Goal: Answer question/provide support

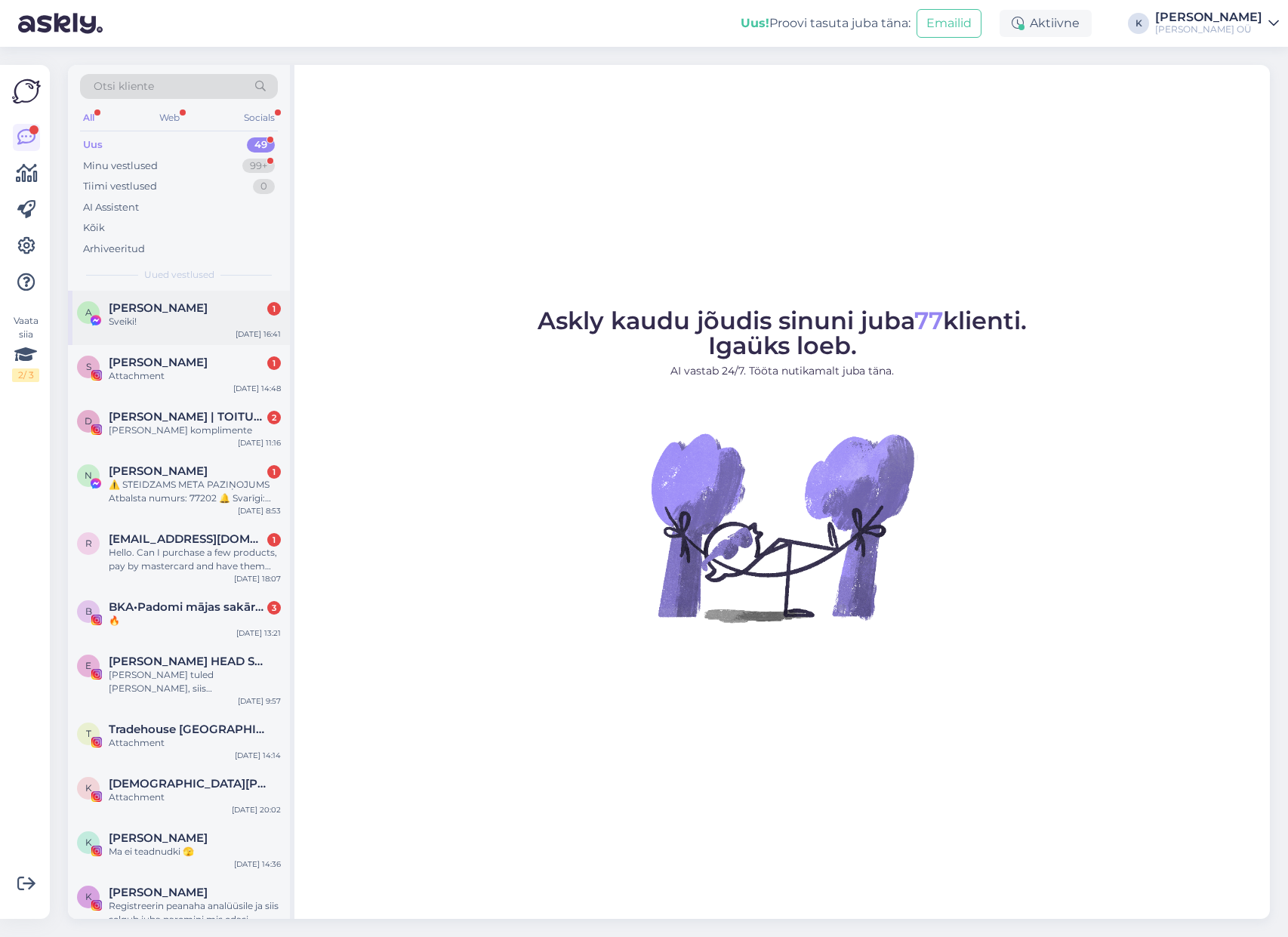
click at [176, 302] on span "[PERSON_NAME]" at bounding box center [157, 308] width 98 height 14
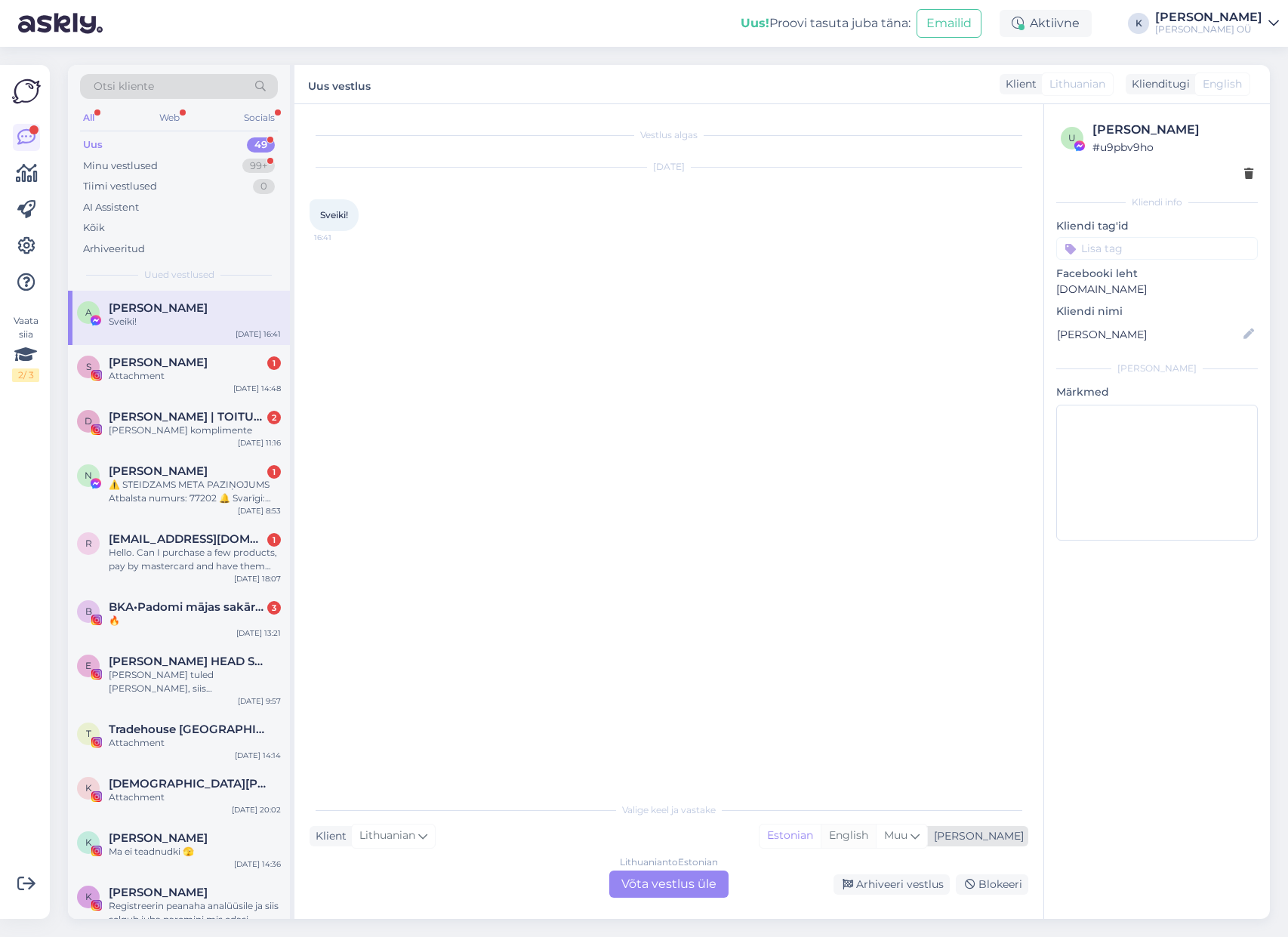
click at [876, 834] on div "English" at bounding box center [847, 836] width 55 height 23
click at [654, 880] on div "Lithuanian to English Võta vestlus üle" at bounding box center [669, 883] width 119 height 27
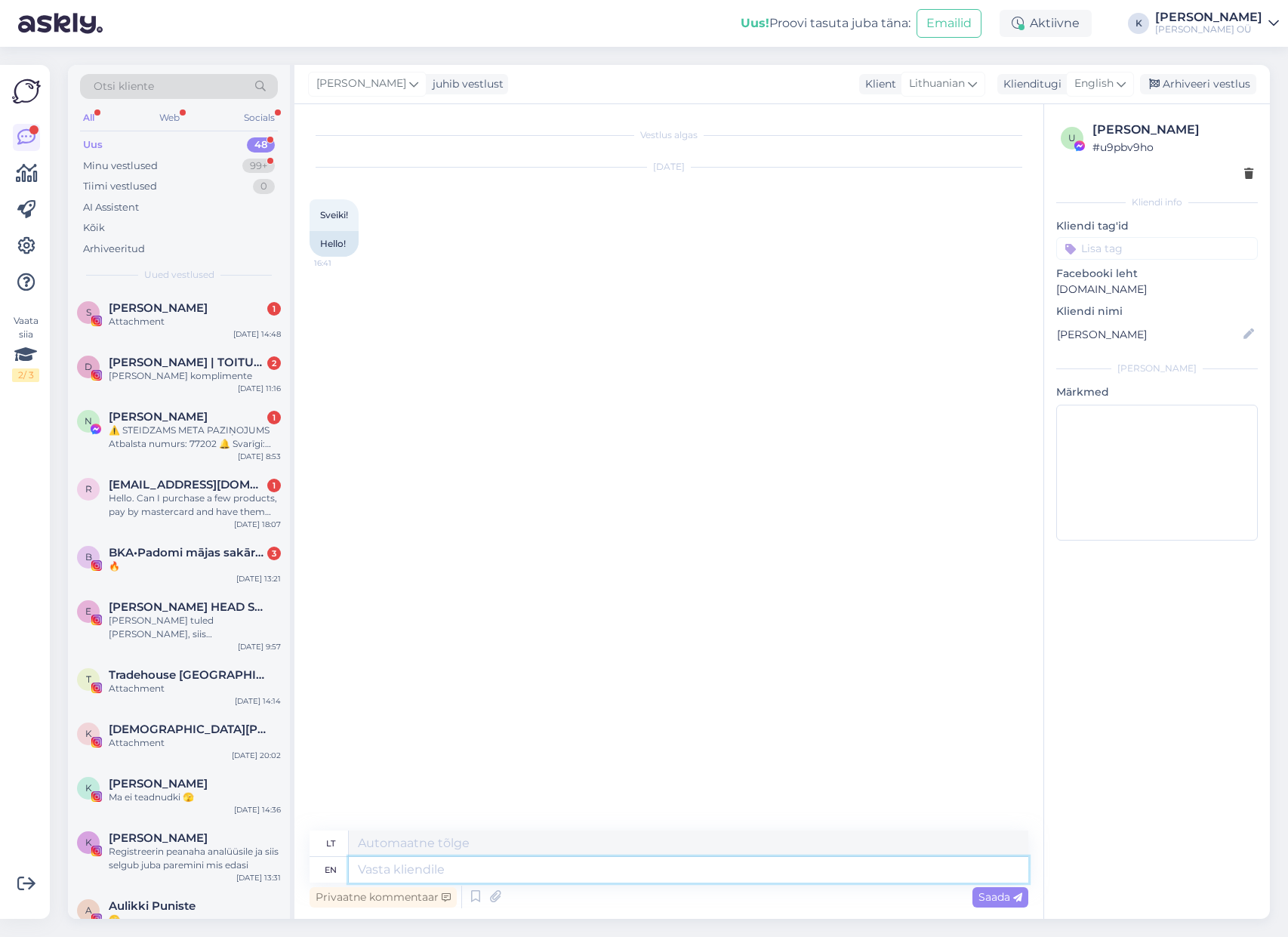
click at [453, 870] on textarea at bounding box center [688, 870] width 679 height 26
type textarea "Hell"
type textarea "Sveiki"
type textarea "H"
type textarea "Hello!"
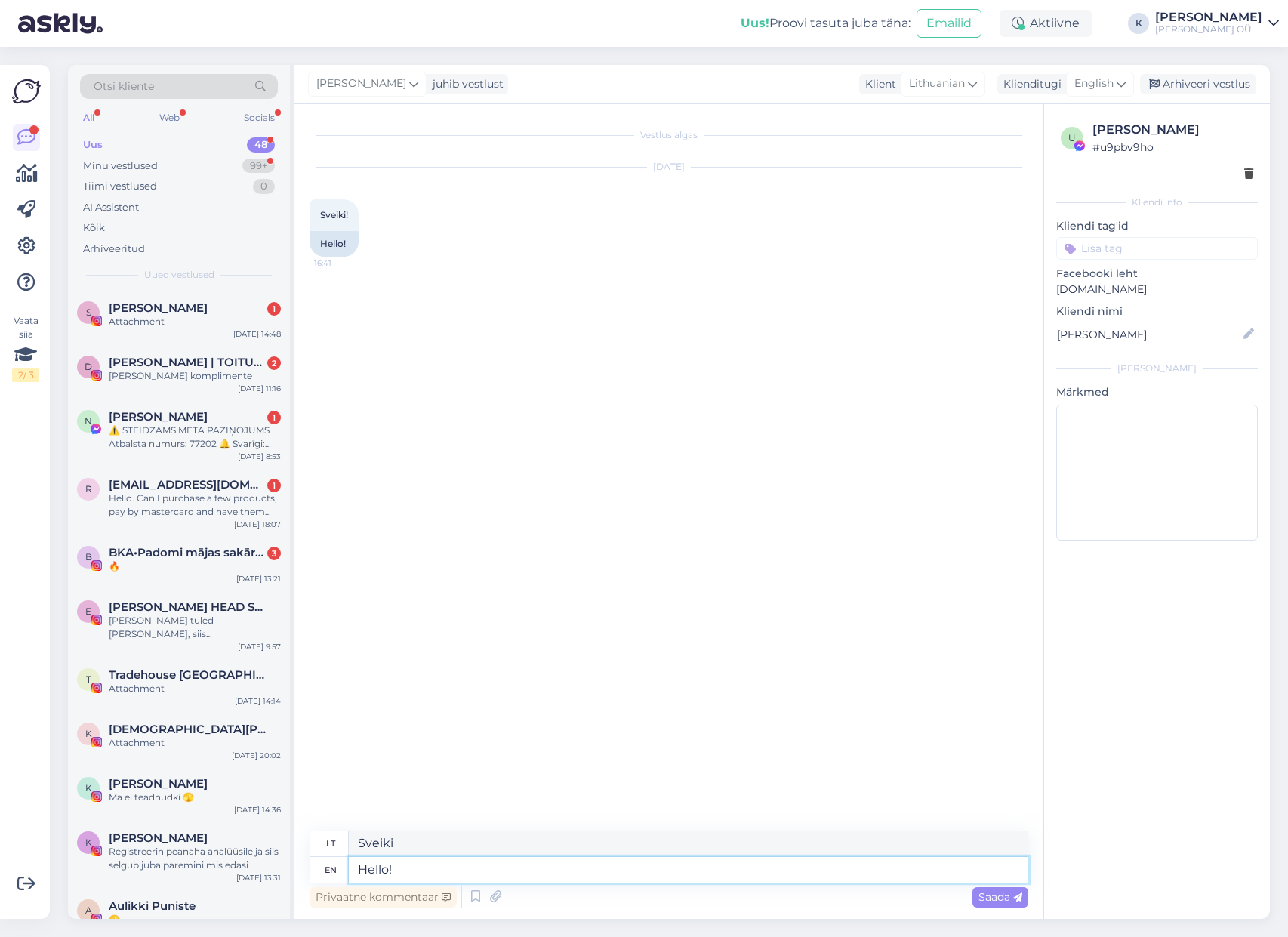
type textarea "Sveiki!"
type textarea "Hello!"
click at [983, 898] on span "Saada" at bounding box center [1001, 897] width 44 height 14
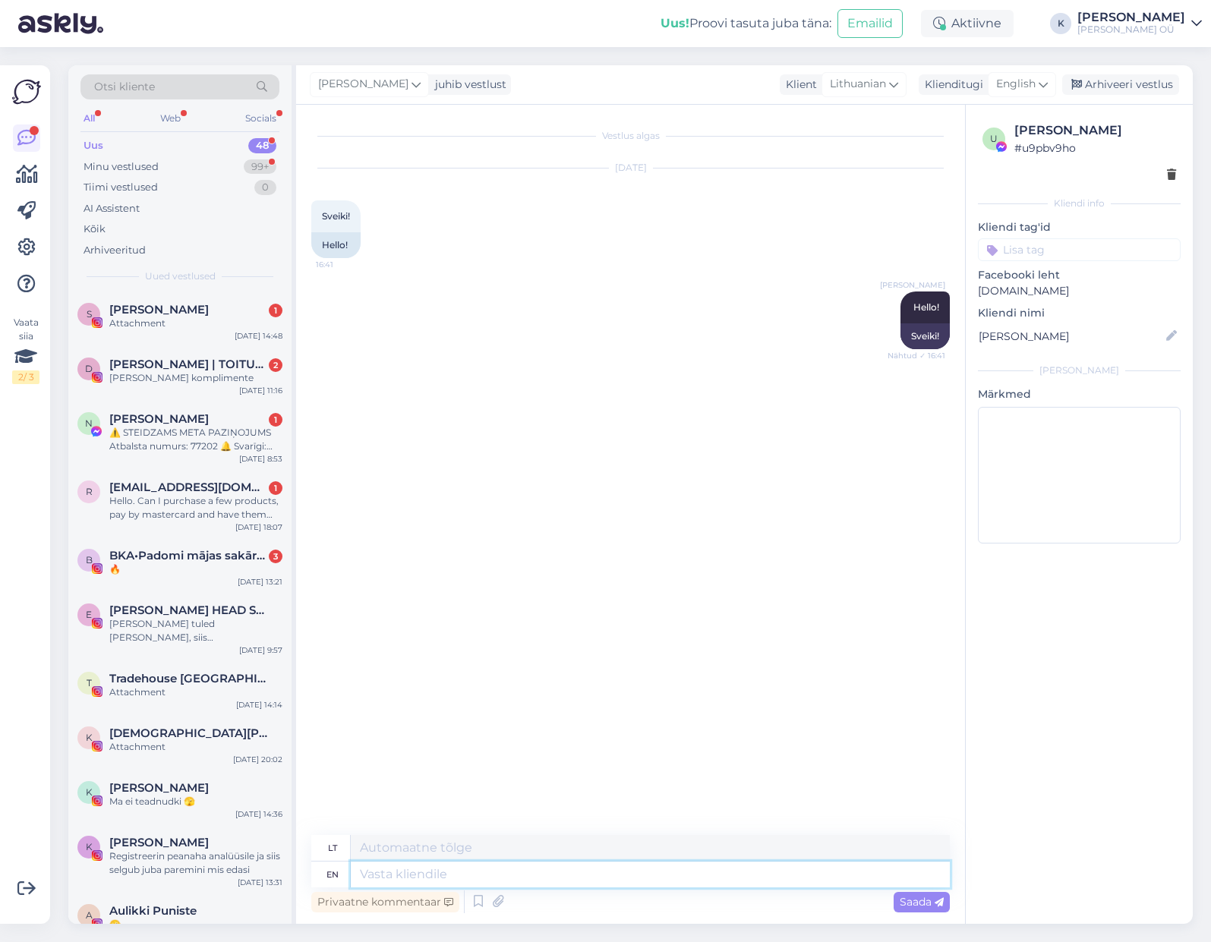
click at [506, 872] on textarea at bounding box center [650, 875] width 599 height 26
type textarea "Can we"
type textarea "Gali"
type textarea "Can we"
type textarea "Ar galime"
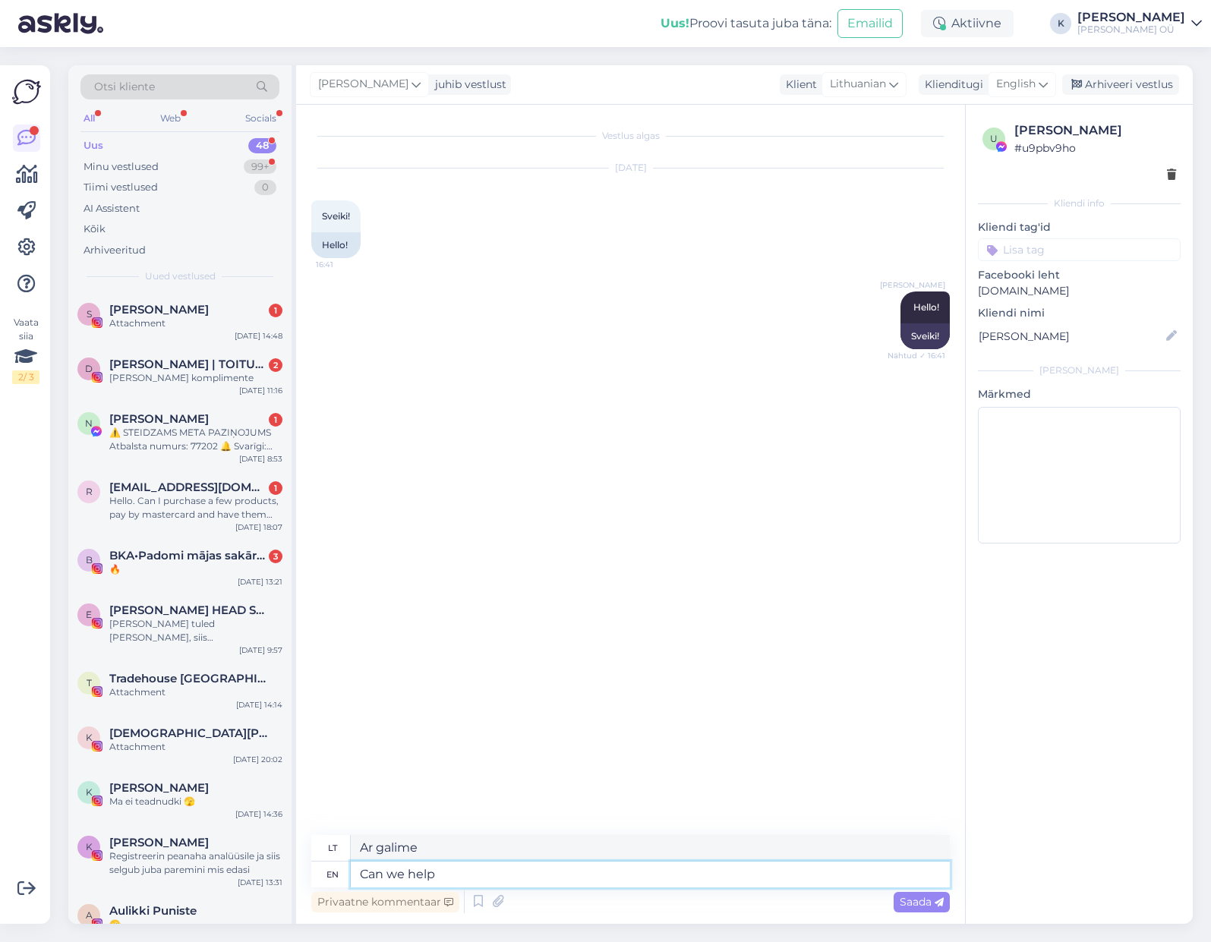
type textarea "Can we help y"
type textarea "Ar galime padėti?"
type textarea "Can we help you?"
type textarea "Ar galime jums padėti?"
type textarea "Can we help you?"
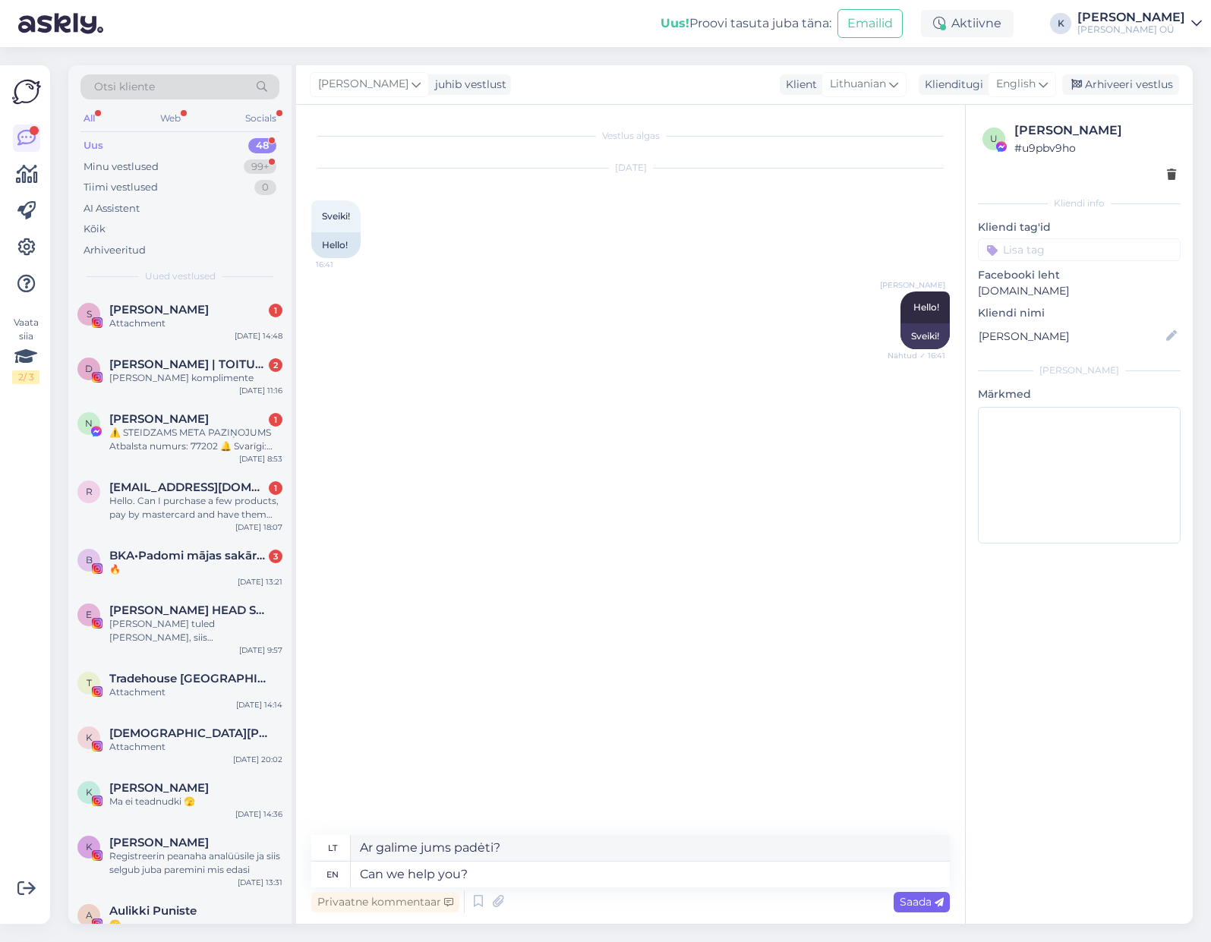
click at [921, 903] on span "Saada" at bounding box center [922, 902] width 44 height 14
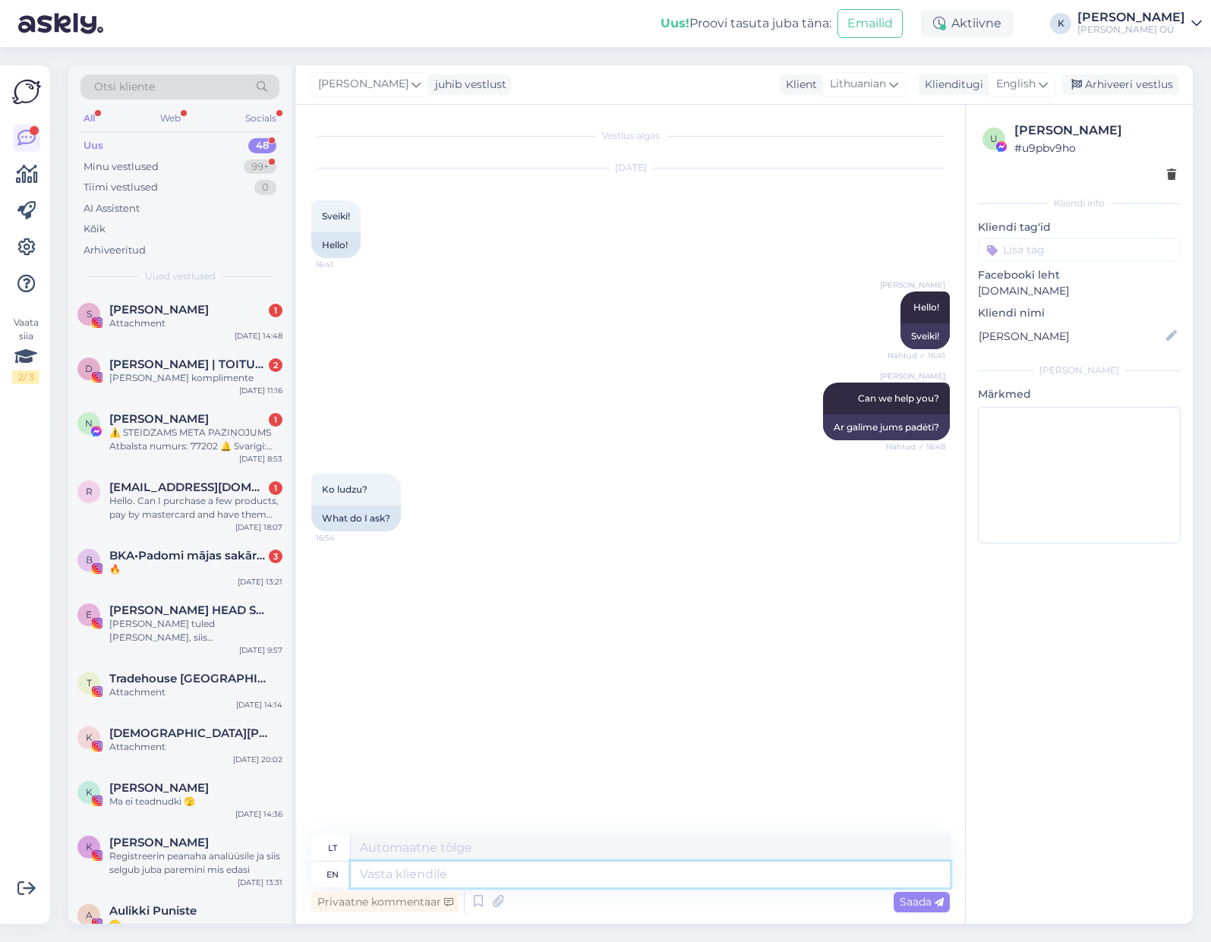
click at [385, 862] on textarea at bounding box center [650, 875] width 599 height 26
type textarea "You"
type textarea "Tu"
type textarea "You said"
type textarea "Jūs sakėte"
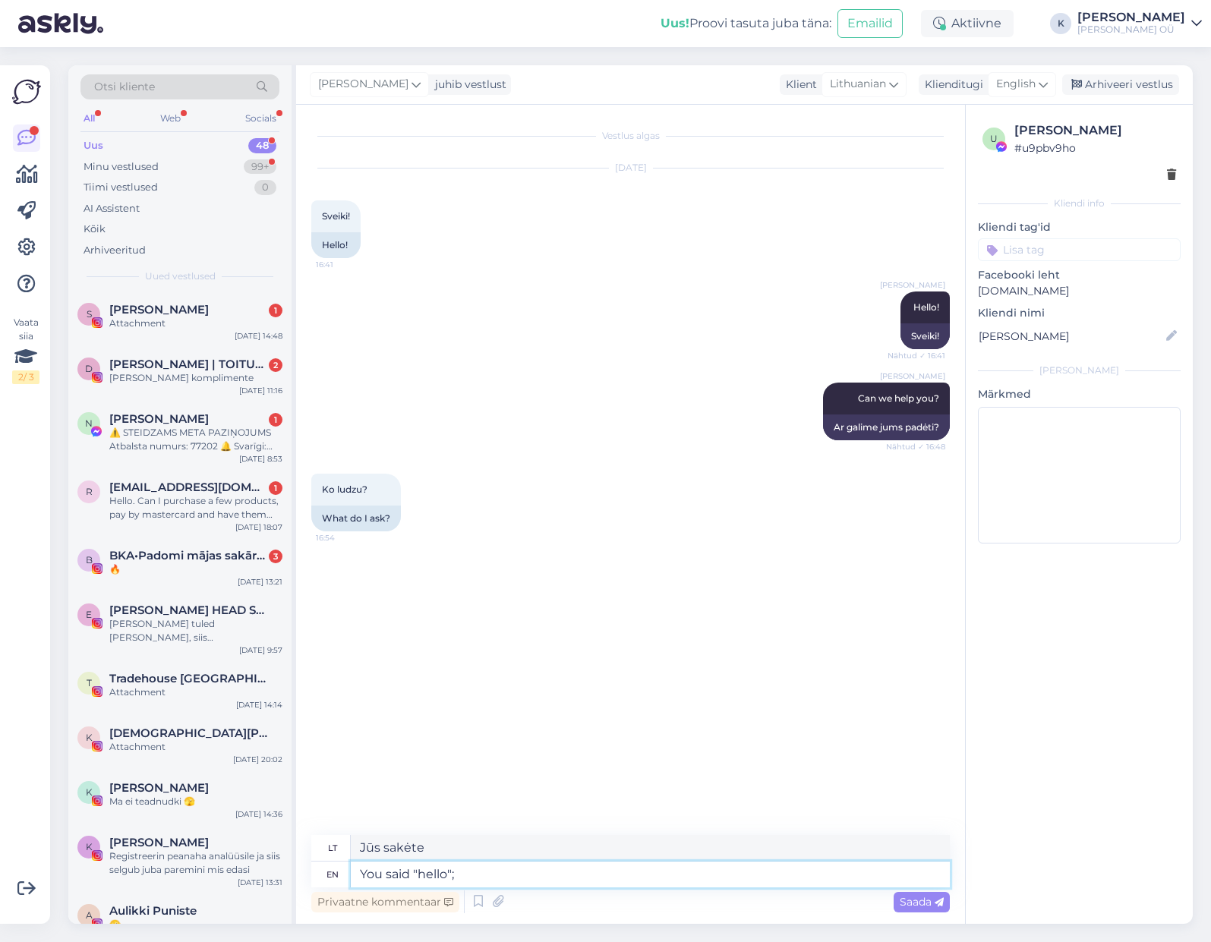
type textarea "You said "hello"; w"
type textarea "Tu pasakei „labas“;"
type textarea "You said "hello"; we"
type textarea "Jūs pasakėte „labas“; mes"
type textarea "You said "hello"; we thought"
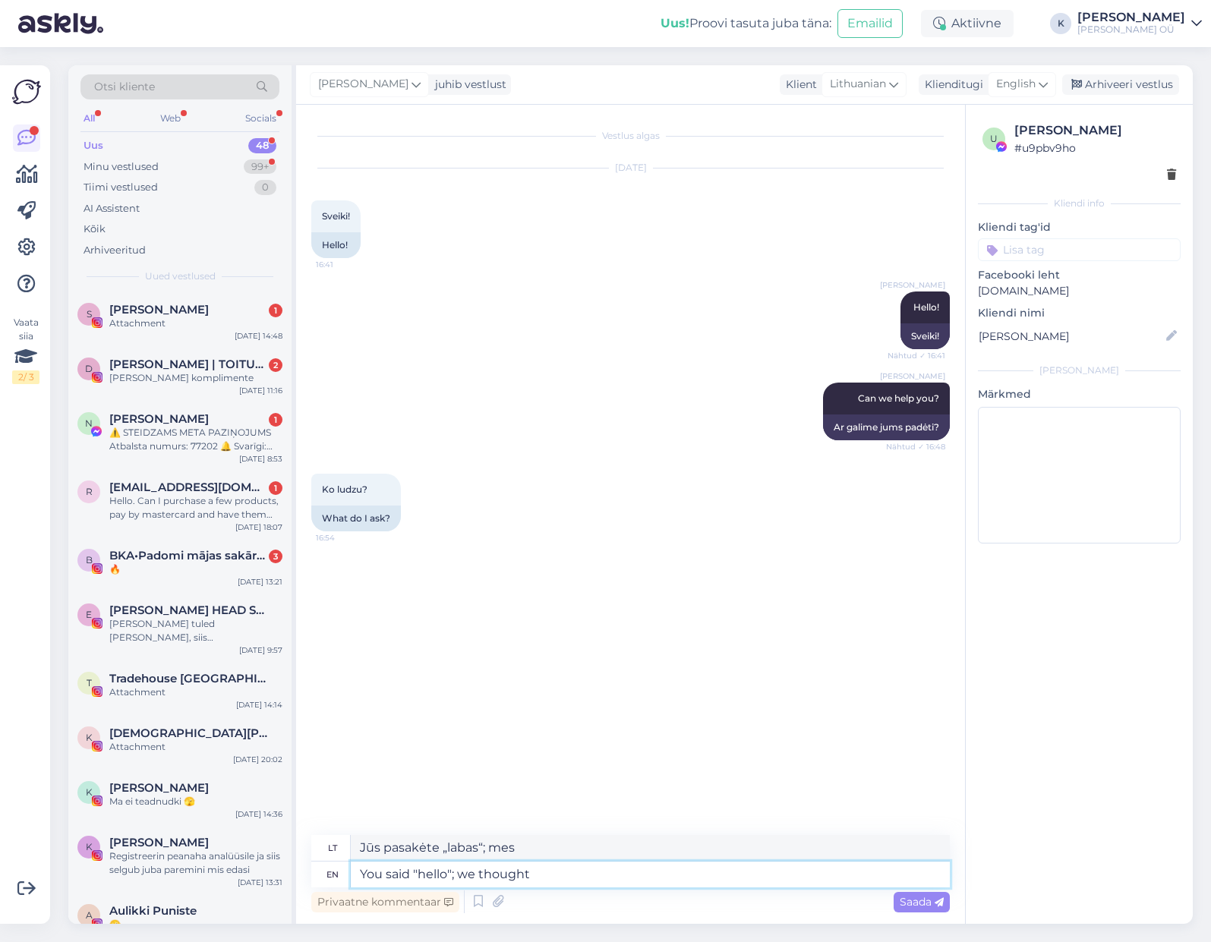
type textarea "Jūs pasakėte „labas“; mes manėme"
type textarea "You said "hello"; we thought you ne"
type textarea "Tu pasakei „labas“; mes manėme, kad tu"
type textarea "You said "hello"; we thought you need he"
type textarea "Jūs pasakėte „labas“; mes manėme, kad jums reikia"
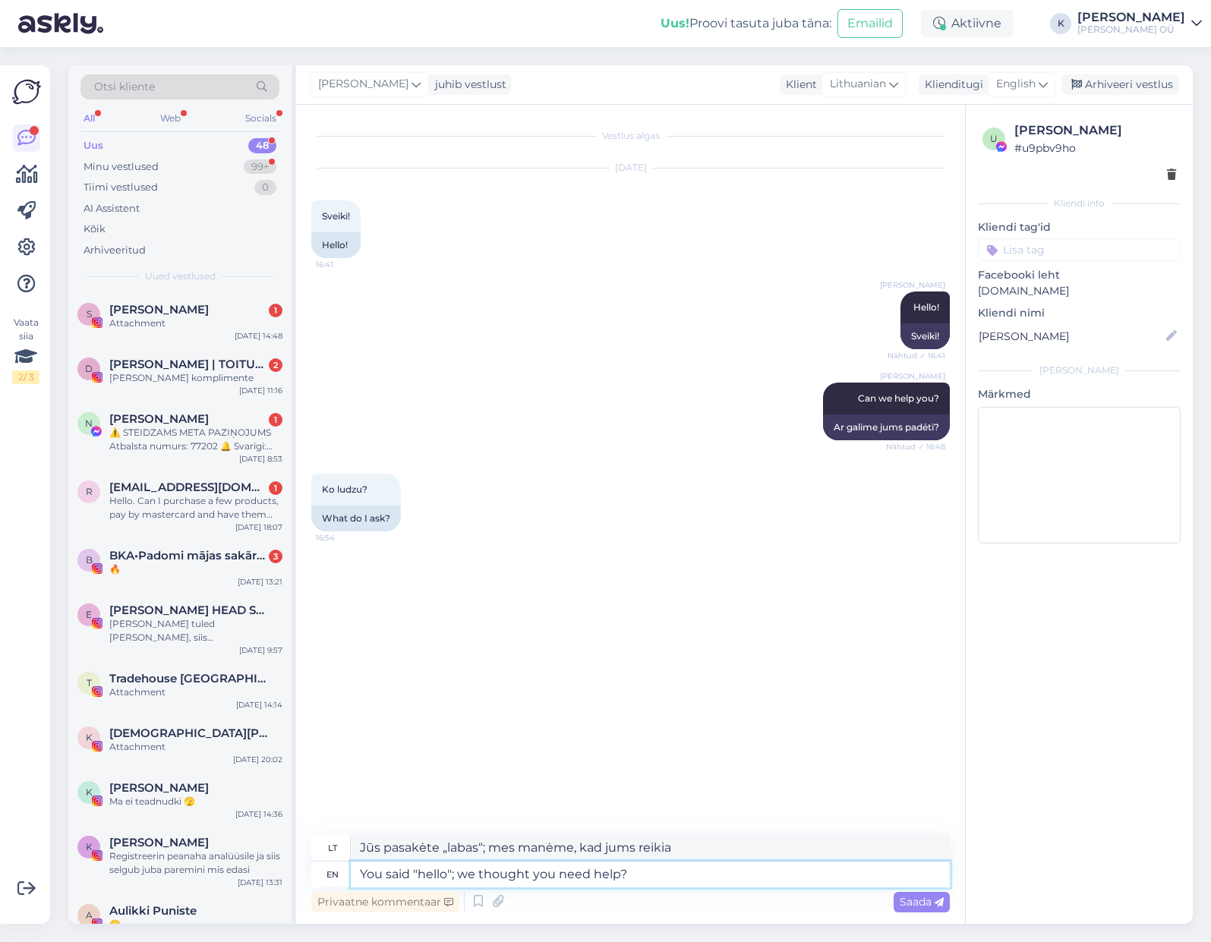
type textarea "You said "hello"; we thought you need help?"
type textarea "Pasakei „labas“; pagalvojome, kad tau reikia pagalbos?"
type textarea "You said "hello"; we thought you need help? :)"
type textarea "Pasakei „labas“; pagalvojome, kad tau reikia pagalbos? :)"
type textarea "You said "hello"; we thought you need help? :)"
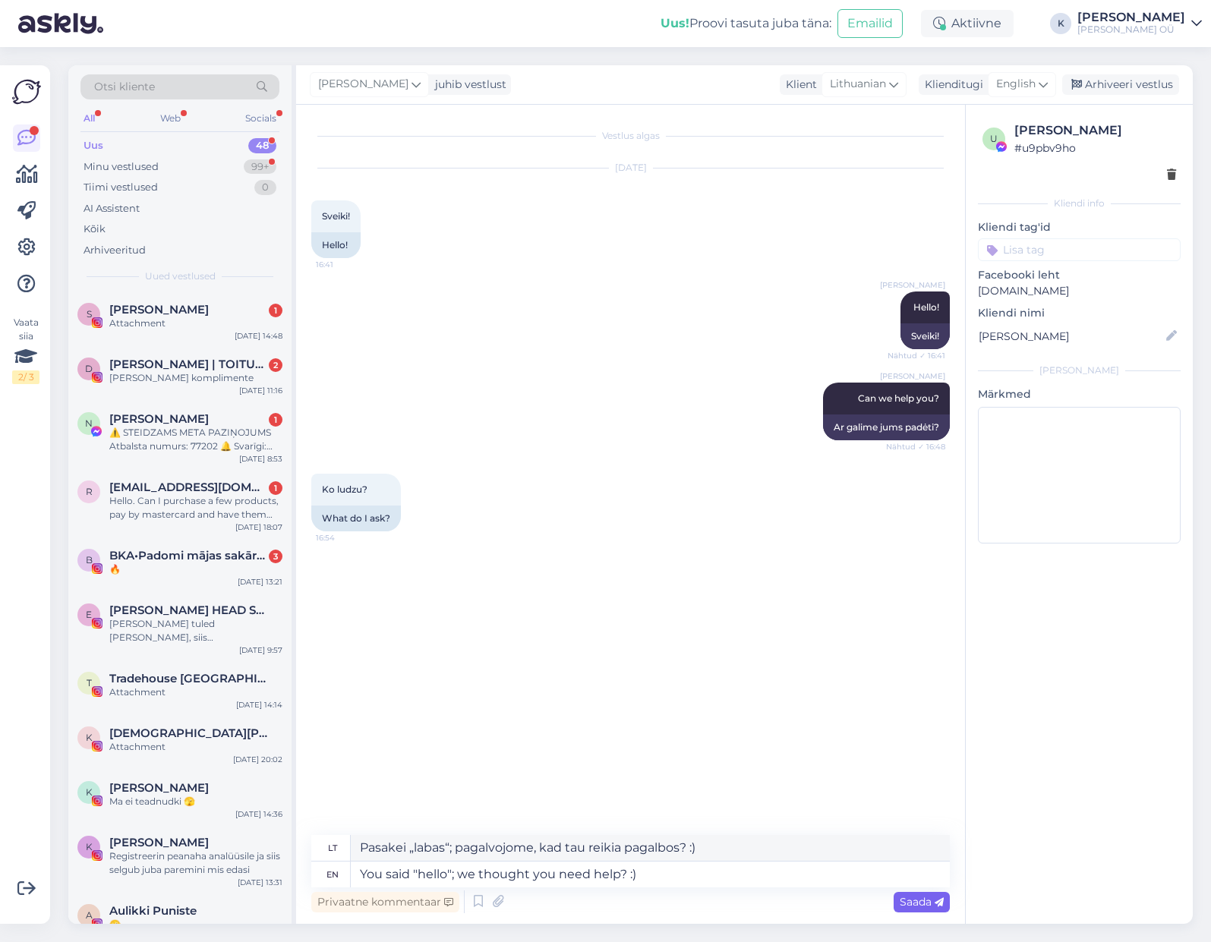
click at [934, 907] on icon at bounding box center [938, 902] width 9 height 9
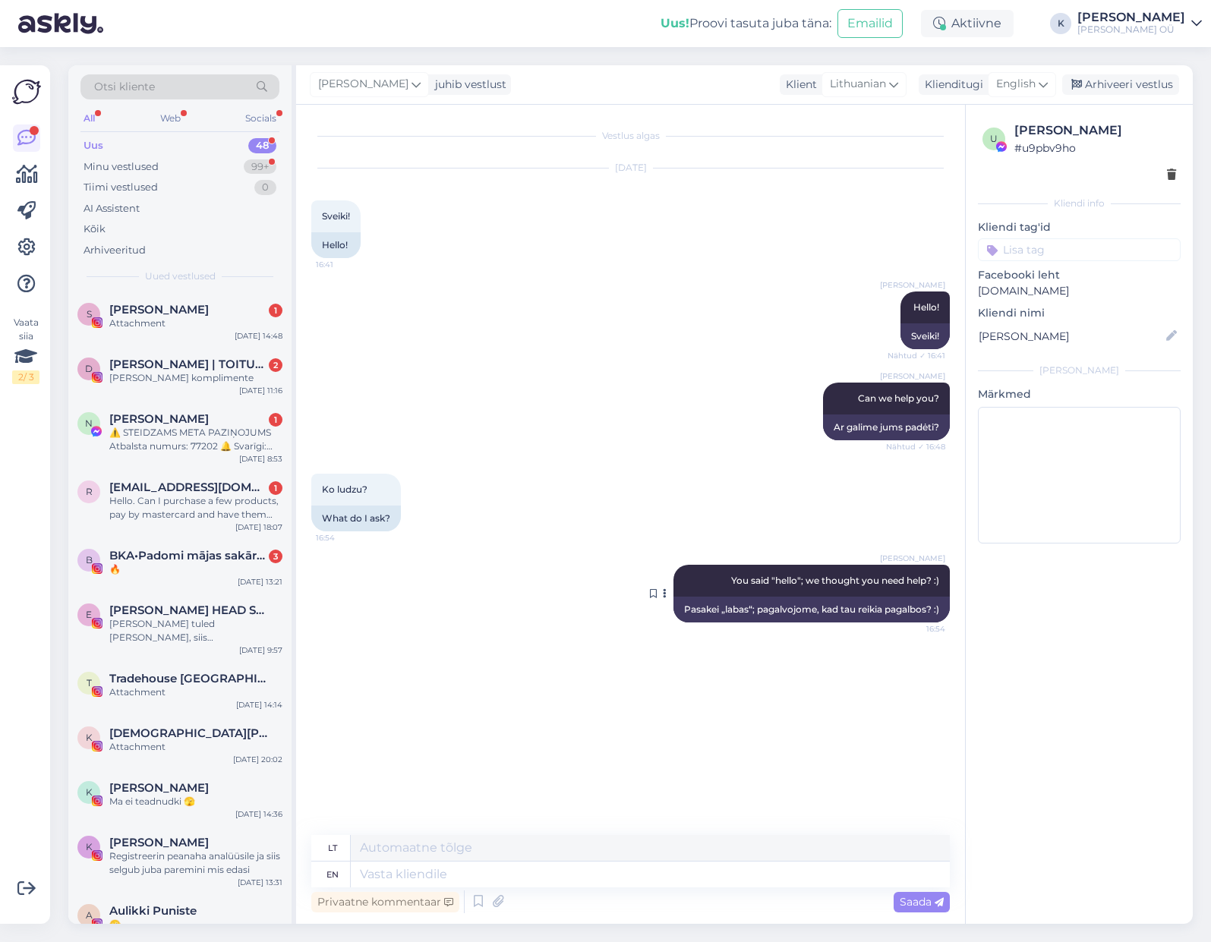
click at [739, 611] on div "Pasakei „labas“; pagalvojome, kad tau reikia pagalbos? :)" at bounding box center [811, 610] width 276 height 26
click at [928, 608] on div "Pasakei „labas“; pagalvojome, kad tau reikia pagalbos? :)" at bounding box center [811, 610] width 276 height 26
click at [663, 596] on icon at bounding box center [665, 593] width 4 height 9
click at [695, 648] on div "Vestlus algas [DATE] Sveiki! 16:41 Hello! [PERSON_NAME] Hello! Nähtud ✓ 16:41 S…" at bounding box center [637, 470] width 652 height 701
click at [910, 609] on div "Pasakei „labas“; pagalvojome, kad tau reikia pagalbos? :)" at bounding box center [811, 610] width 276 height 26
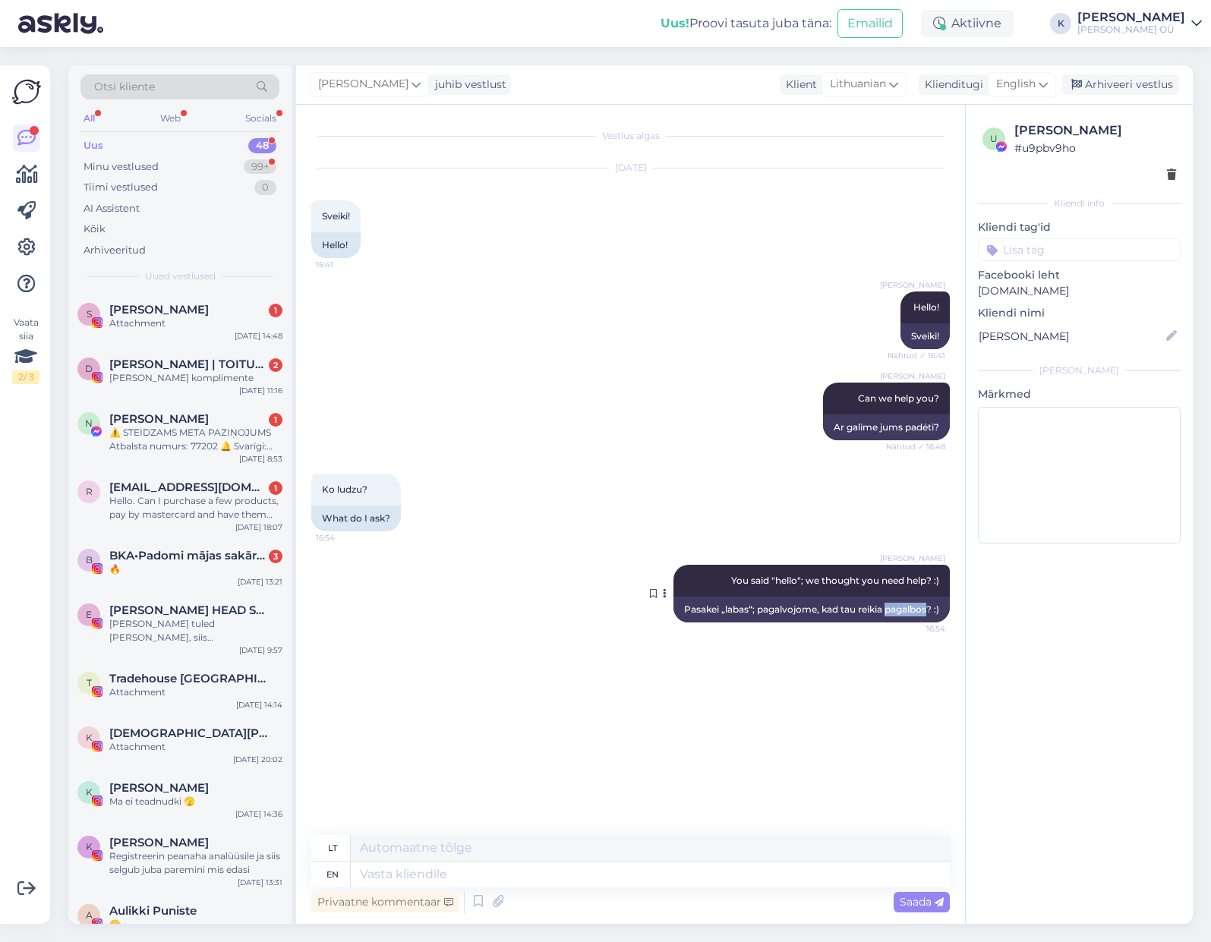
click at [910, 609] on div "Pasakei „labas“; pagalvojome, kad tau reikia pagalbos? :)" at bounding box center [811, 610] width 276 height 26
click at [824, 609] on div "Pasakei „labas“; pagalvojome, kad tau reikia pagalbos? :)" at bounding box center [811, 610] width 276 height 26
click at [786, 608] on div "Pasakei „labas“; pagalvojome, kad tau reikia pagalbos? :)" at bounding box center [811, 610] width 276 height 26
click at [747, 611] on div "Pasakei „labas“; pagalvojome, kad tau reikia pagalbos? :)" at bounding box center [811, 610] width 276 height 26
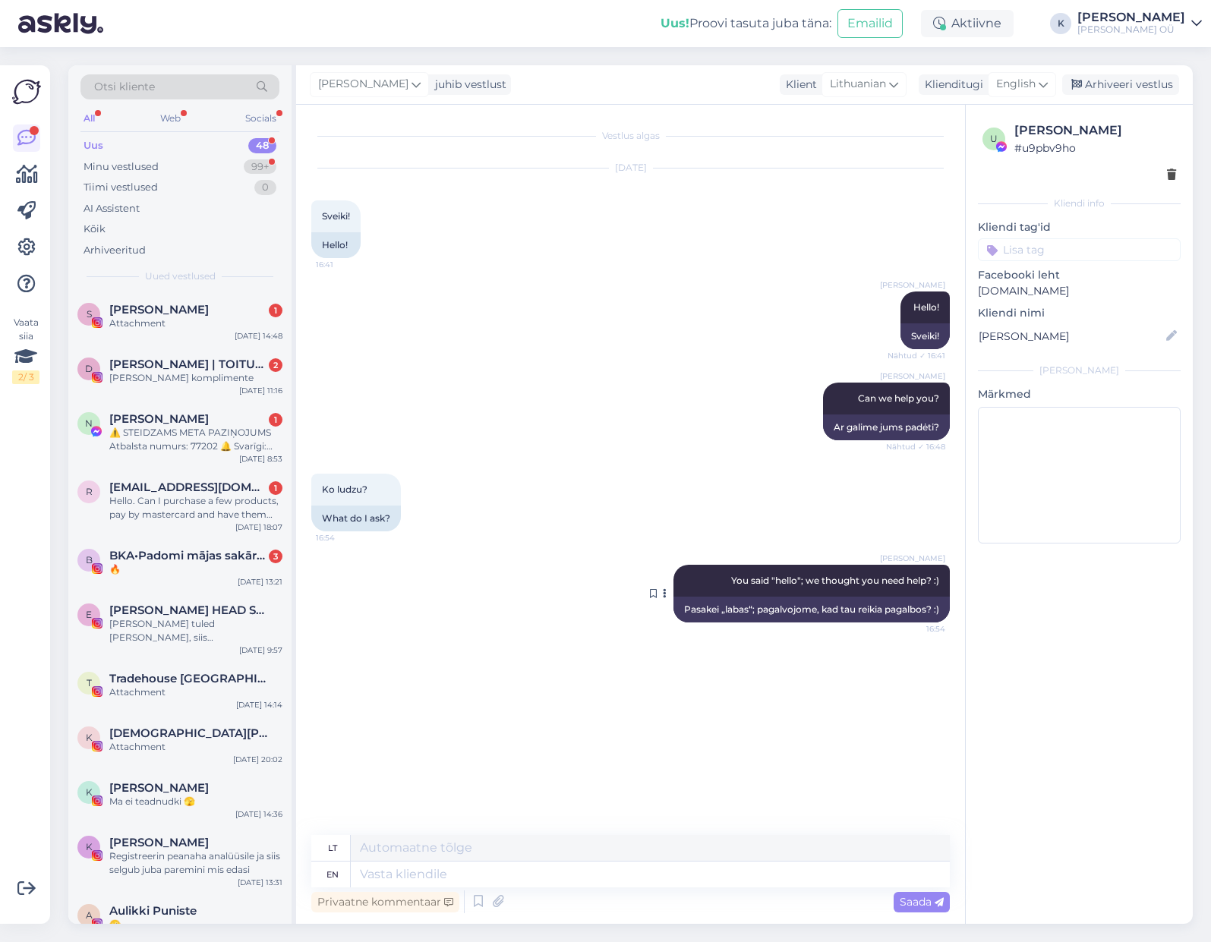
click at [749, 583] on span "You said "hello"; we thought you need help? :)" at bounding box center [835, 580] width 208 height 11
click at [663, 594] on button at bounding box center [664, 594] width 9 height 14
click at [667, 594] on div "Teata tõlkeveast" at bounding box center [667, 594] width 14 height 58
click at [705, 588] on div "[PERSON_NAME] You said "hello"; we thought you need help? :) 16:54" at bounding box center [811, 581] width 276 height 32
click at [706, 588] on div "[PERSON_NAME] You said "hello"; we thought you need help? :) 16:54" at bounding box center [811, 581] width 276 height 32
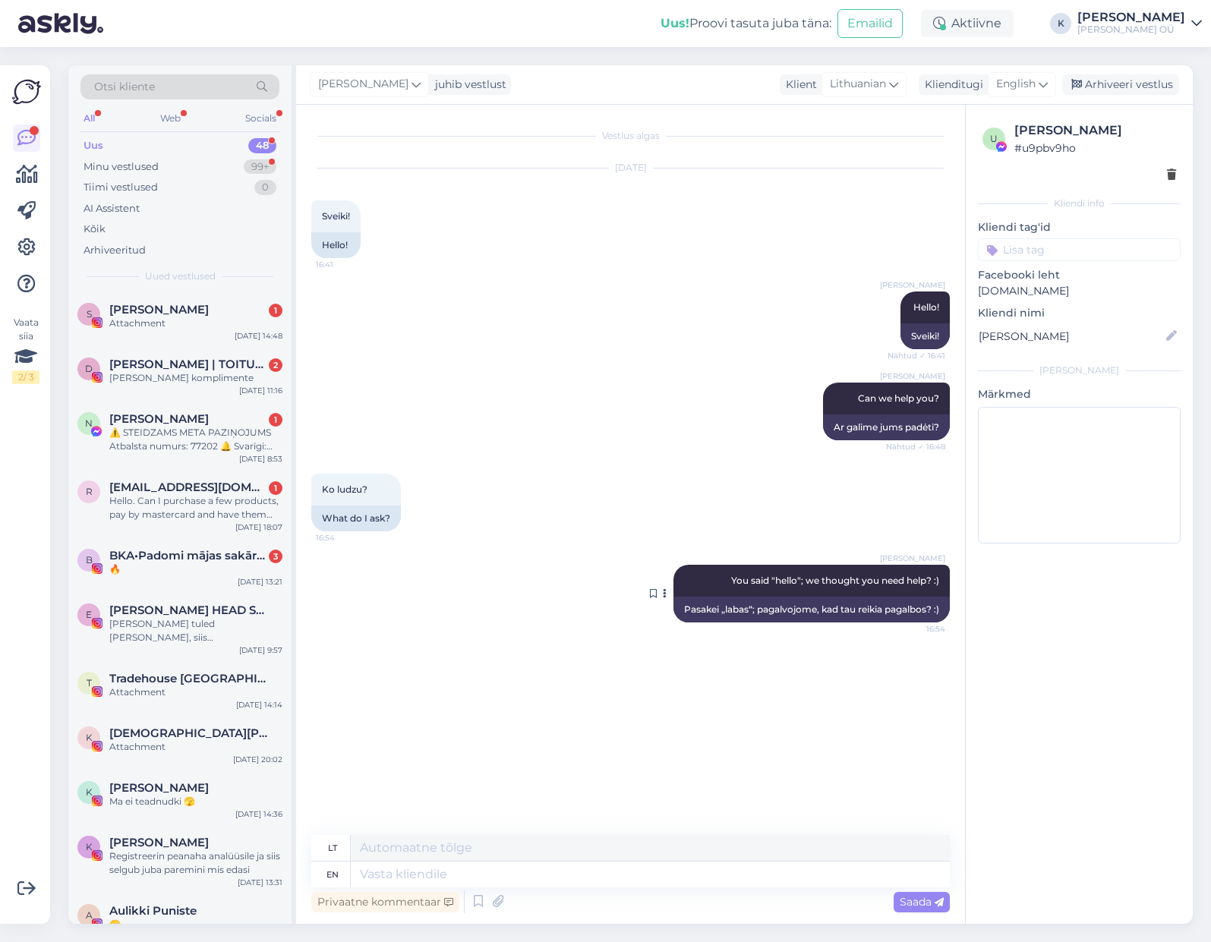
click at [771, 585] on span "You said "hello"; we thought you need help? :)" at bounding box center [835, 580] width 208 height 11
click at [744, 605] on div "Pasakei „labas“; pagalvojome, kad tau reikia pagalbos? :)" at bounding box center [811, 610] width 276 height 26
drag, startPoint x: 686, startPoint y: 610, endPoint x: 814, endPoint y: 613, distance: 127.6
click at [814, 613] on div "Pasakei „labas“; pagalvojome, kad tau reikia pagalbos? :)" at bounding box center [811, 610] width 276 height 26
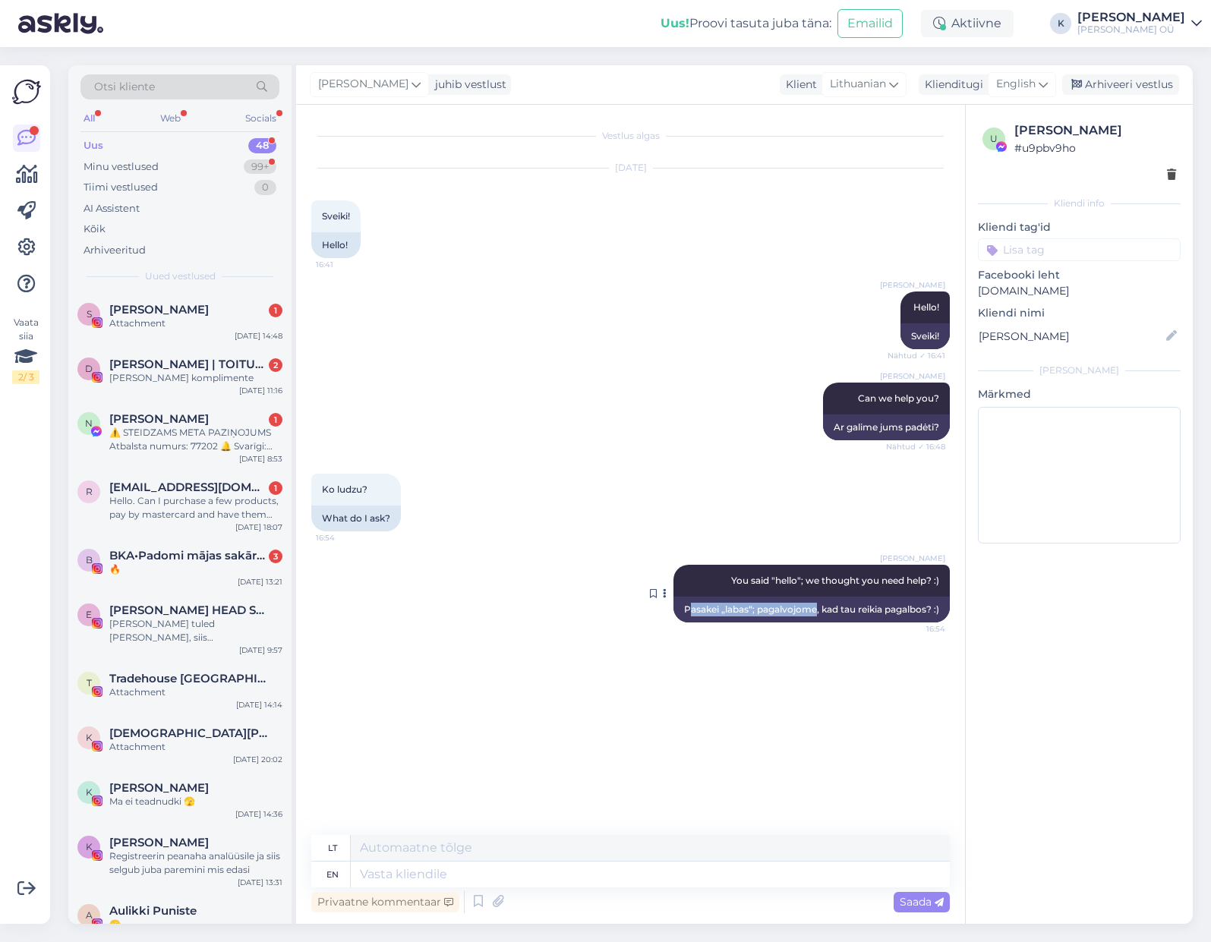
click at [814, 613] on div "Pasakei „labas“; pagalvojome, kad tau reikia pagalbos? :)" at bounding box center [811, 610] width 276 height 26
click at [822, 610] on div "Pasakei „labas“; pagalvojome, kad tau reikia pagalbos? :)" at bounding box center [811, 610] width 276 height 26
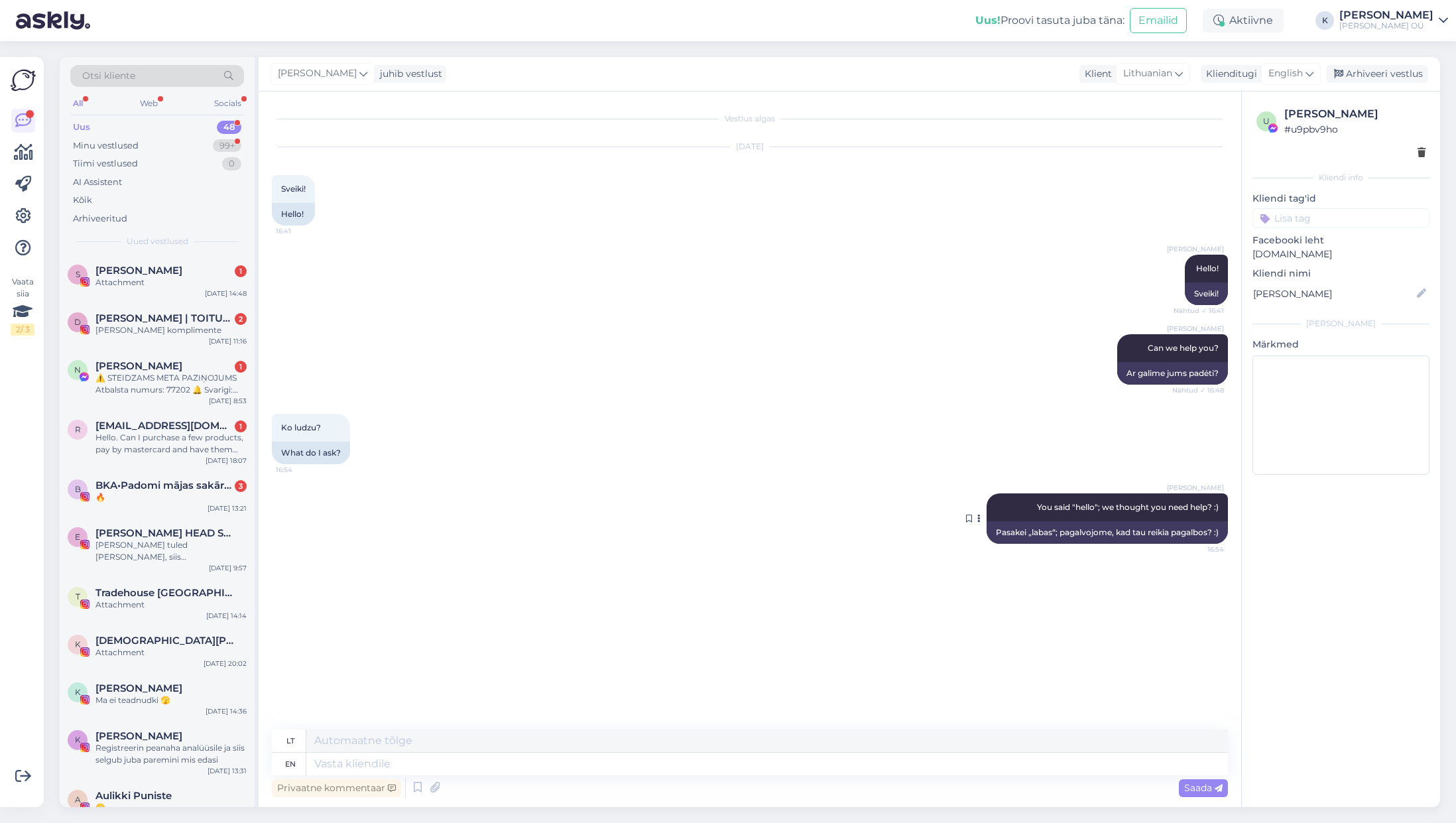
click at [1041, 508] on span "You said "hello"; we thought you need help? :)" at bounding box center [1128, 507] width 182 height 10
click at [977, 518] on icon at bounding box center [979, 518] width 3 height 8
click at [977, 516] on icon at bounding box center [979, 518] width 3 height 8
click at [994, 508] on div "[PERSON_NAME] You said "hello"; we thought you need help? :) 16:54" at bounding box center [1108, 508] width 241 height 28
click at [1017, 551] on div "[PERSON_NAME] You said "hello"; we thought you need help? :) 16:54 Pasakei „lab…" at bounding box center [749, 518] width 956 height 80
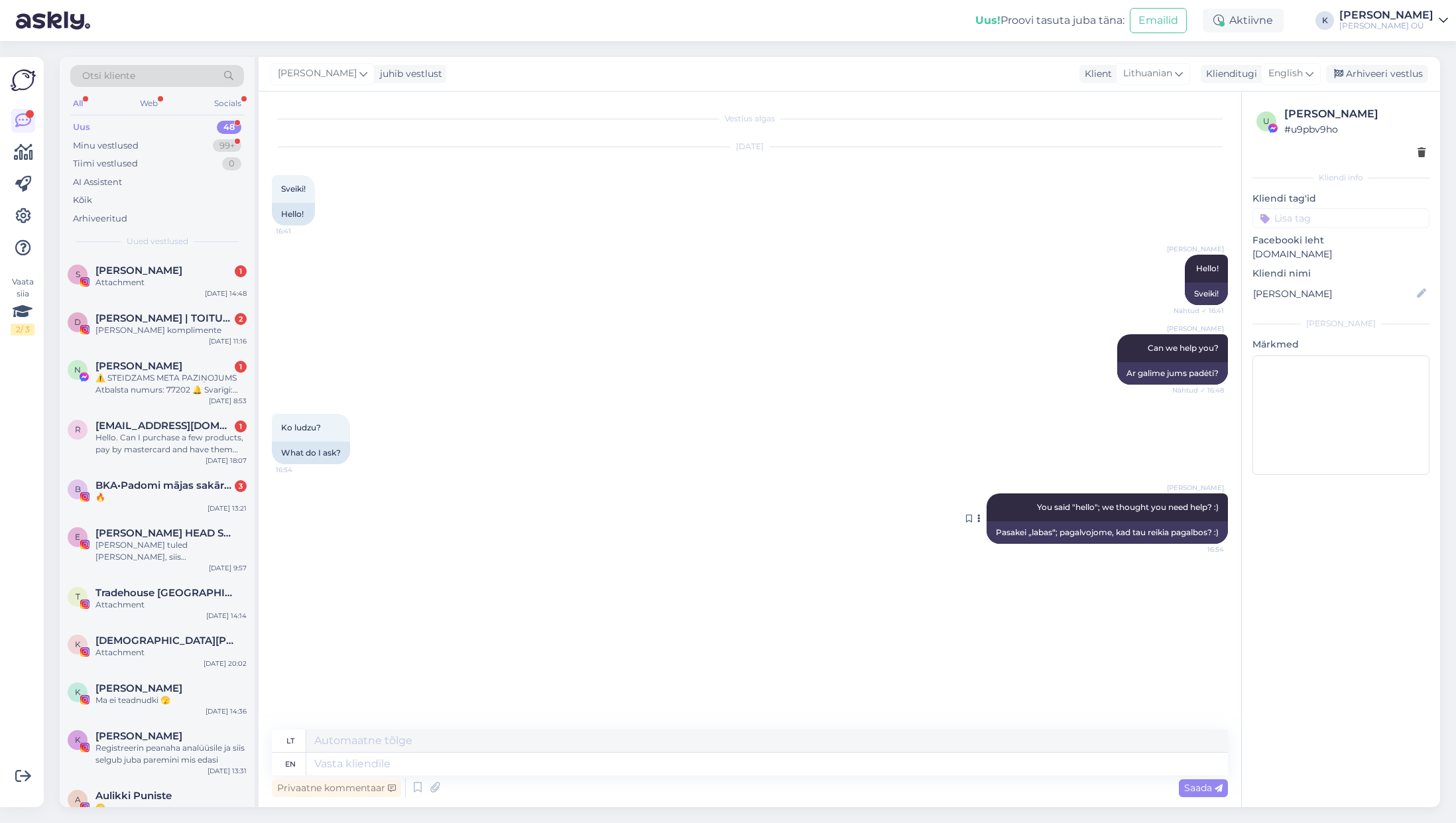
click at [1028, 533] on div "Pasakei „labas“; pagalvojome, kad tau reikia pagalbos? :)" at bounding box center [1108, 533] width 241 height 23
click at [1030, 533] on div "Pasakei „labas“; pagalvojome, kad tau reikia pagalbos? :)" at bounding box center [1108, 533] width 241 height 23
click at [1130, 519] on div "[PERSON_NAME] You said "hello"; we thought you need help? :) 16:54" at bounding box center [1108, 508] width 241 height 28
drag, startPoint x: 1186, startPoint y: 502, endPoint x: 1204, endPoint y: 529, distance: 32.4
click at [1130, 529] on div "[PERSON_NAME] You said "hello"; we thought you need help? :) 16:54 Pasakei „lab…" at bounding box center [1108, 519] width 241 height 51
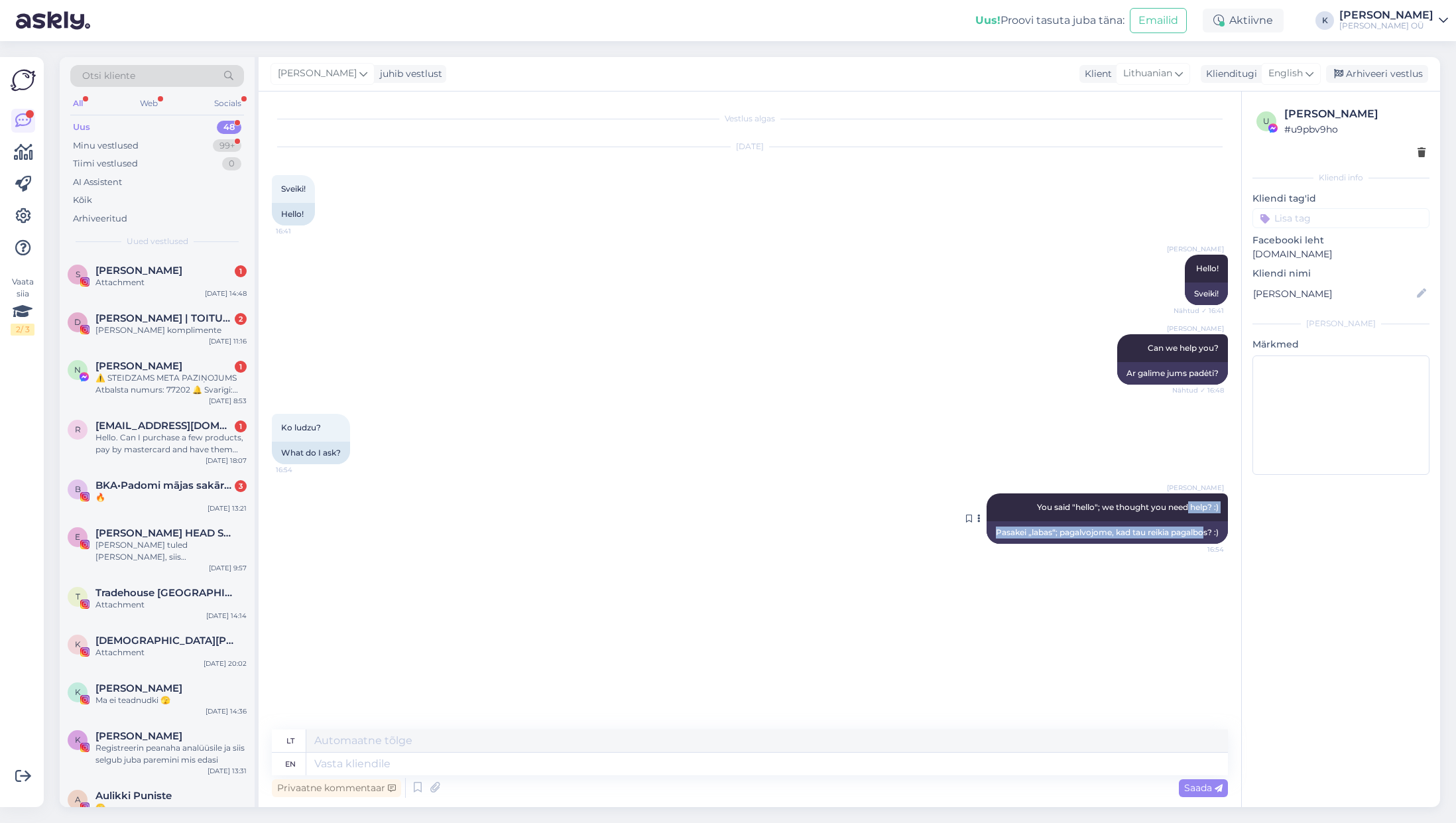
click at [1130, 529] on div "Pasakei „labas“; pagalvojome, kad tau reikia pagalbos? :)" at bounding box center [1108, 533] width 241 height 23
click at [1130, 529] on div "Pasakei „labas“; pagalvojome, kad tau reikia pagalbos? :)" at bounding box center [1108, 533] width 241 height 23
drag, startPoint x: 1218, startPoint y: 530, endPoint x: 1112, endPoint y: 501, distance: 109.9
click at [1112, 501] on div "[PERSON_NAME] You said "hello"; we thought you need help? :) 16:54 Pasakei „lab…" at bounding box center [1108, 519] width 241 height 51
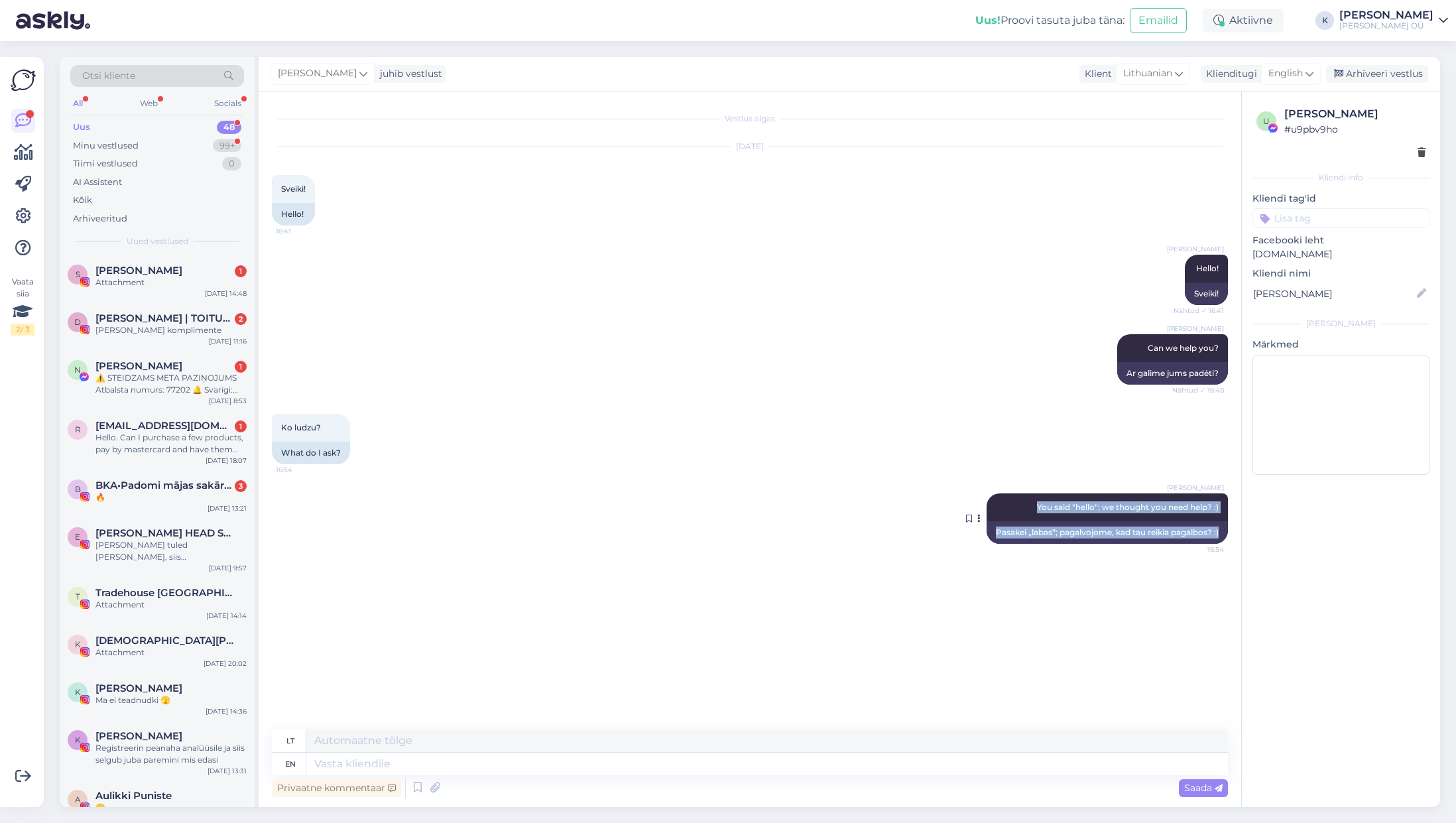
click at [1112, 501] on div "[PERSON_NAME] You said "hello"; we thought you need help? :) 16:54" at bounding box center [1108, 508] width 241 height 28
drag, startPoint x: 1126, startPoint y: 371, endPoint x: 1224, endPoint y: 373, distance: 98.0
click at [1130, 373] on div "Ar galime jums padėti?" at bounding box center [1172, 373] width 111 height 23
copy div "Ar galime jums padėti?"
drag, startPoint x: 993, startPoint y: 531, endPoint x: 1230, endPoint y: 536, distance: 237.1
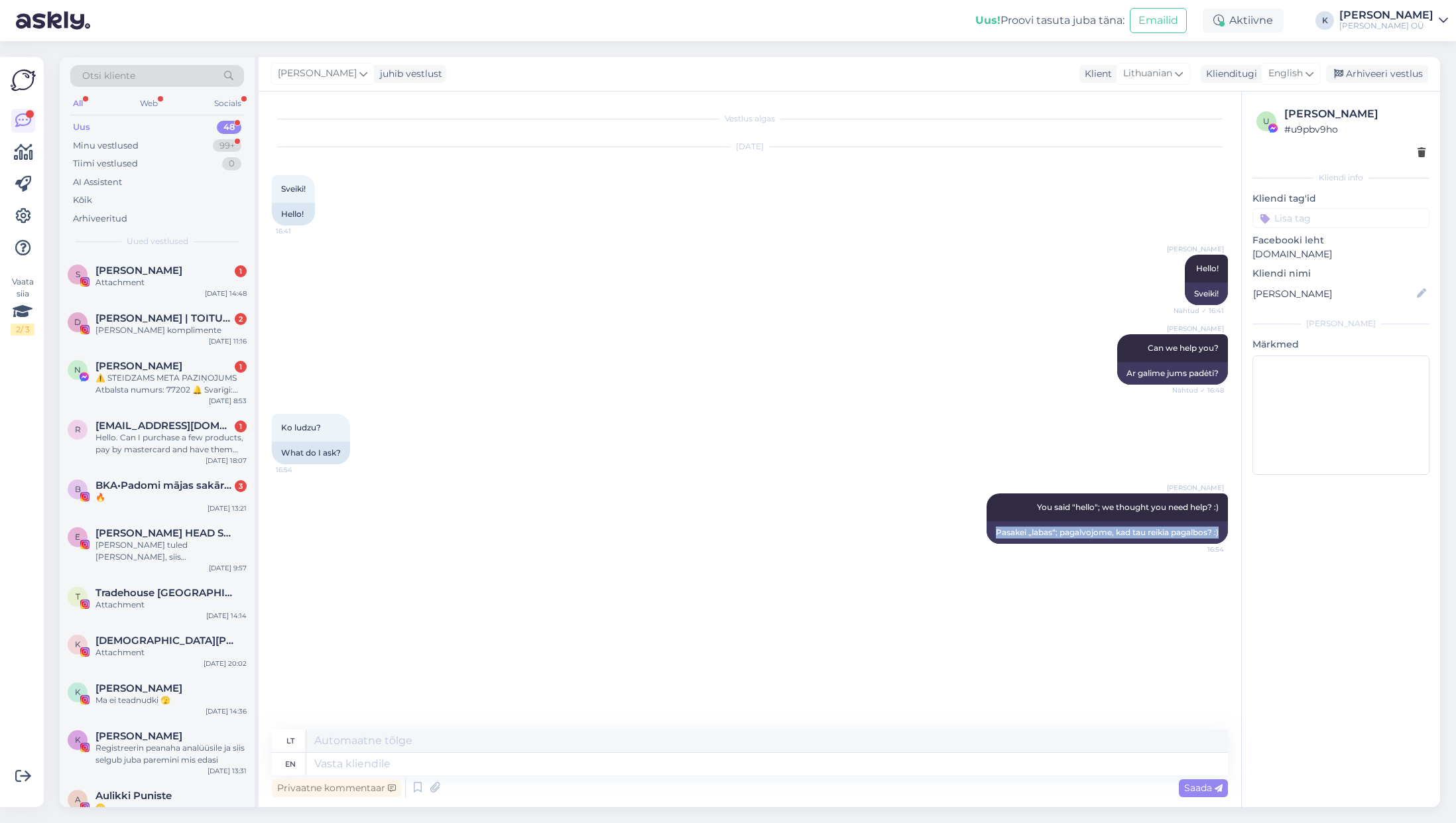
click at [1130, 536] on div "Vestlus algas [DATE] Sveiki! 16:41 Hello! [PERSON_NAME] Hello! Nähtud ✓ 16:41 S…" at bounding box center [756, 411] width 968 height 612
copy div "Pasakei „labas“; pagalvojome, kad tau reikia pagalbos? :)"
click at [1017, 532] on div "Pasakei „labas“; pagalvojome, kad tau reikia pagalbos? :)" at bounding box center [1108, 533] width 241 height 23
click at [1018, 530] on div "Pasakei „labas“; pagalvojome, kad tau reikia pagalbos? :)" at bounding box center [1108, 533] width 241 height 23
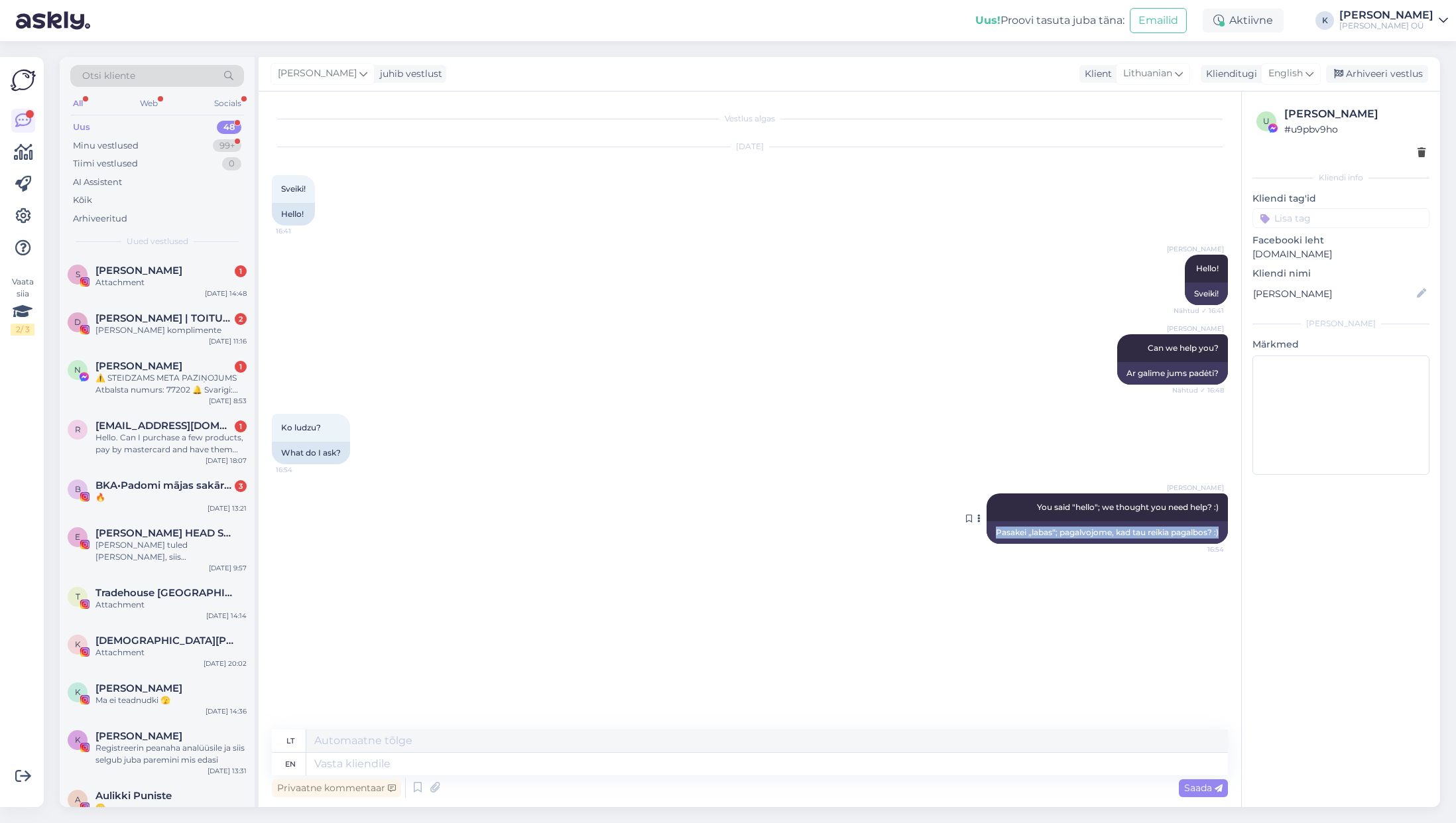
click at [1018, 530] on div "Pasakei „labas“; pagalvojome, kad tau reikia pagalbos? :)" at bounding box center [1108, 533] width 241 height 23
click at [466, 767] on textarea at bounding box center [767, 764] width 921 height 23
type textarea "S"
